Goal: Check status: Check status

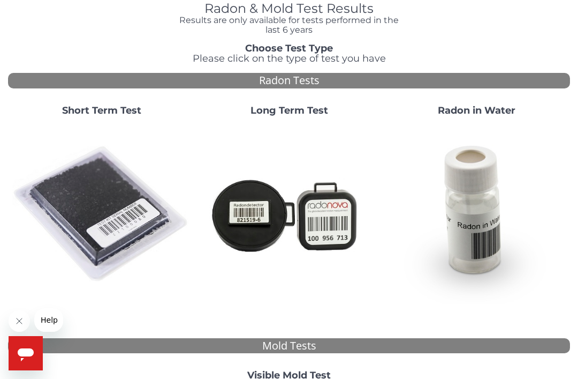
scroll to position [45, 0]
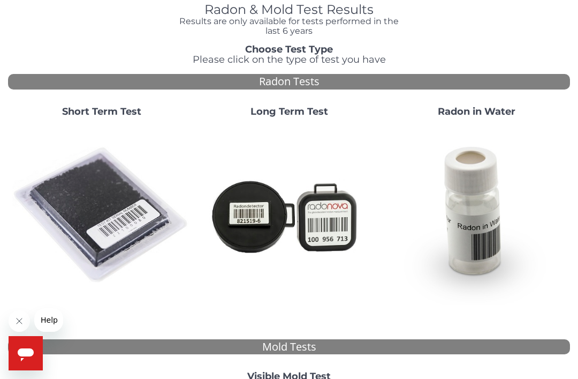
click at [109, 212] on img at bounding box center [101, 215] width 179 height 179
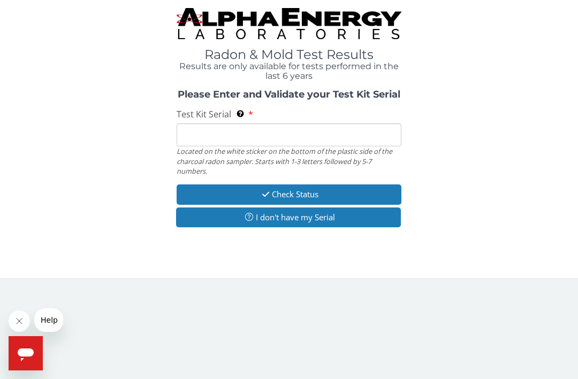
click at [376, 132] on input "Test Kit Serial Located on the white sticker on the bottom of the plastic side …" at bounding box center [289, 134] width 225 height 23
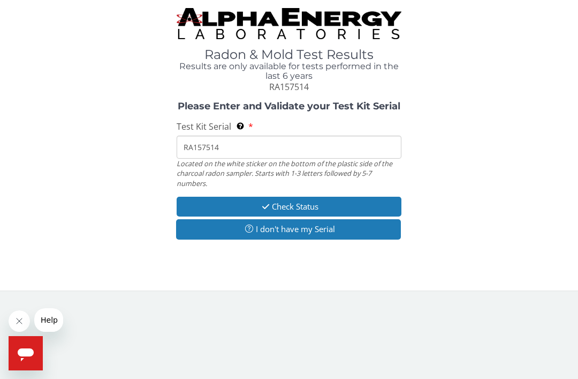
type input "RA157514"
click at [378, 206] on button "Check Status" at bounding box center [289, 207] width 225 height 20
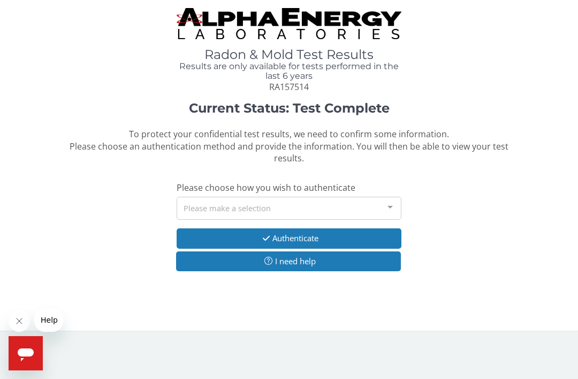
click at [386, 200] on div at bounding box center [390, 207] width 21 height 20
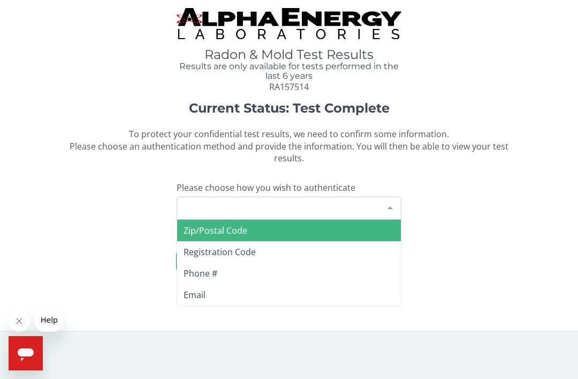
click at [366, 222] on span "Zip/Postal Code" at bounding box center [289, 230] width 224 height 21
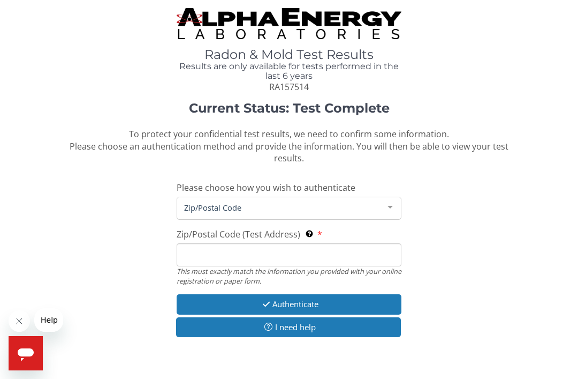
click at [358, 247] on input "Zip/Postal Code (Test Address) This must exactly match the information you prov…" at bounding box center [289, 254] width 225 height 23
type input "60073"
click at [382, 300] on button "Authenticate" at bounding box center [289, 304] width 225 height 20
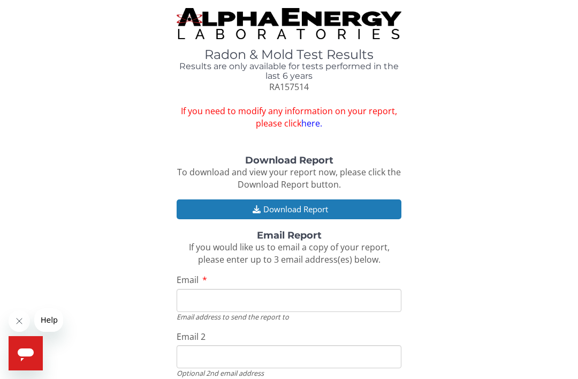
click at [366, 208] on button "Download Report" at bounding box center [289, 209] width 225 height 20
